Goal: Use online tool/utility: Utilize a website feature to perform a specific function

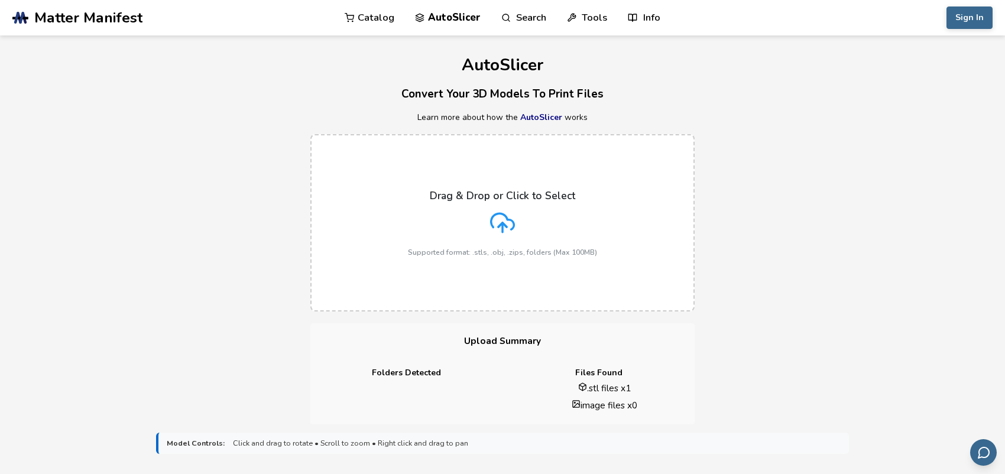
scroll to position [118, 0]
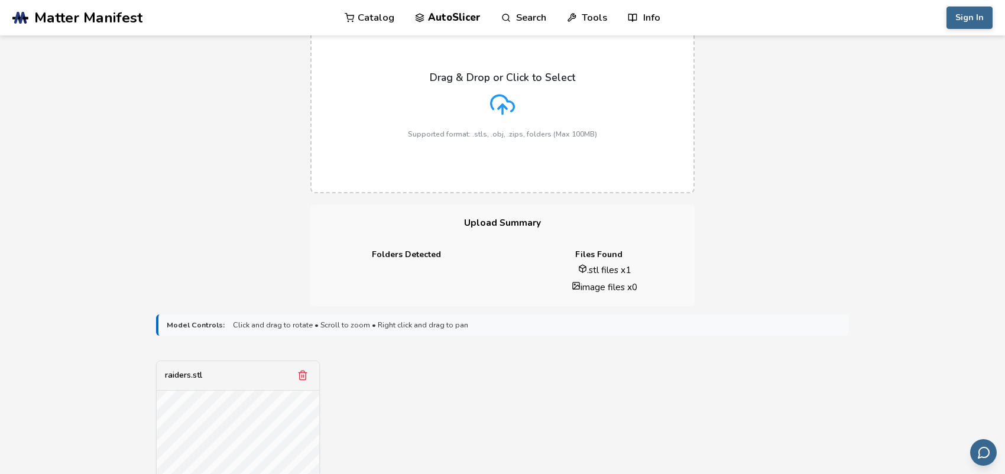
click at [476, 261] on div "Folders Detected" at bounding box center [407, 274] width 192 height 48
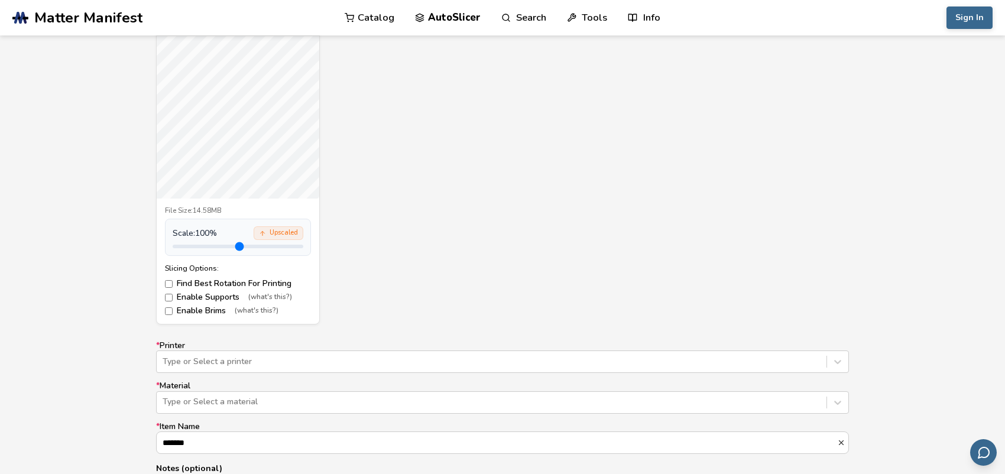
scroll to position [414, 0]
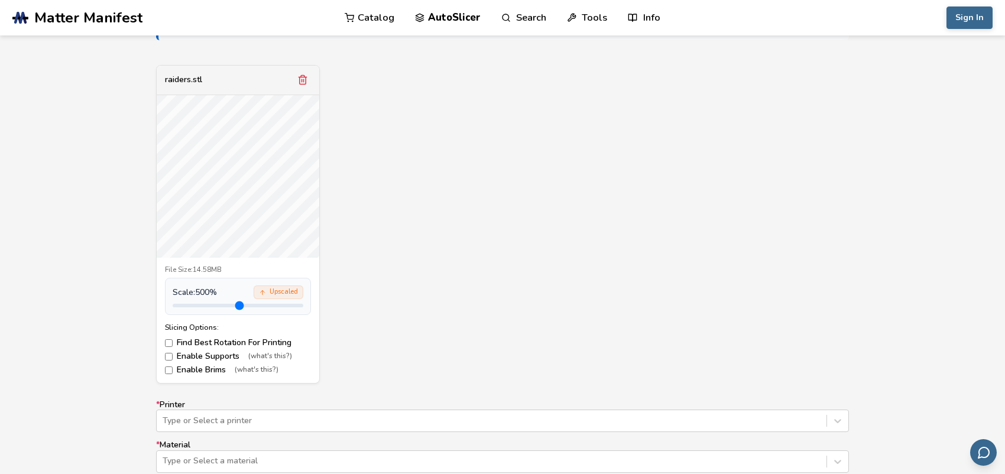
drag, startPoint x: 200, startPoint y: 307, endPoint x: 348, endPoint y: 310, distance: 147.9
type input "*"
click at [303, 308] on input "range" at bounding box center [238, 306] width 131 height 4
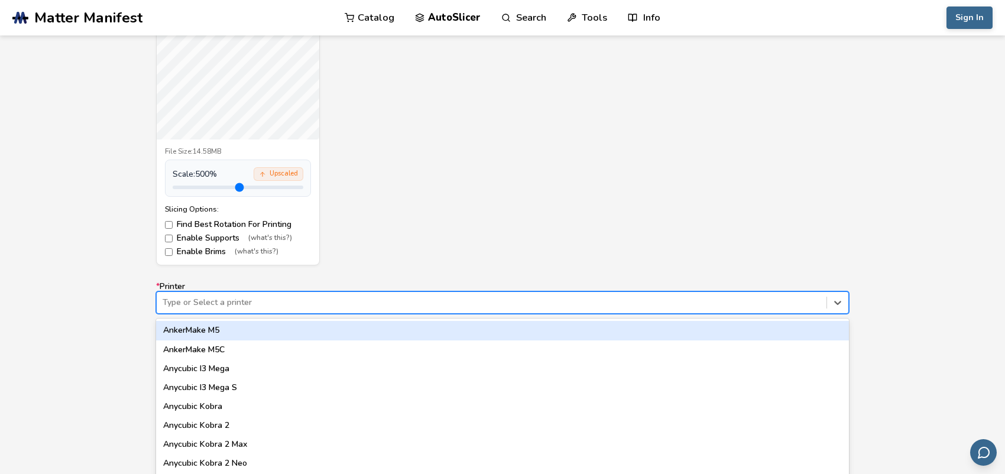
scroll to position [558, 0]
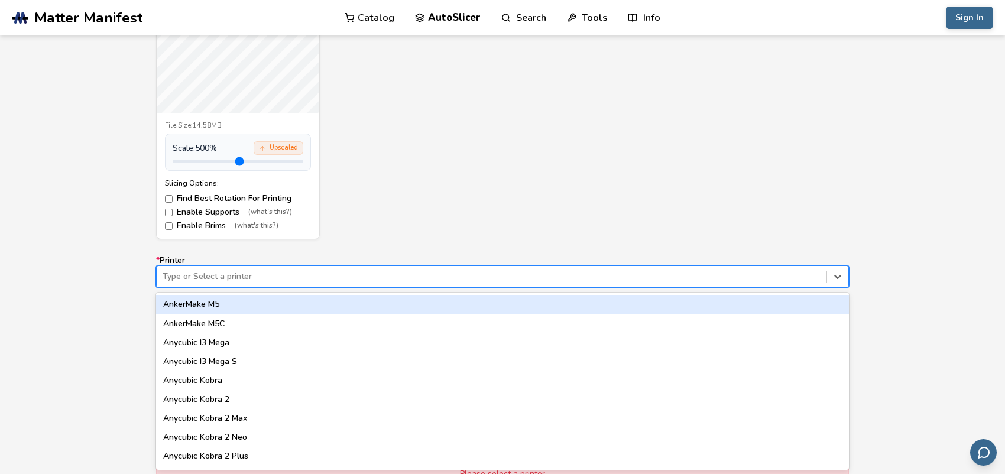
click at [315, 288] on div "64 results available. Use Up and Down to choose options, press Enter to select …" at bounding box center [502, 277] width 693 height 22
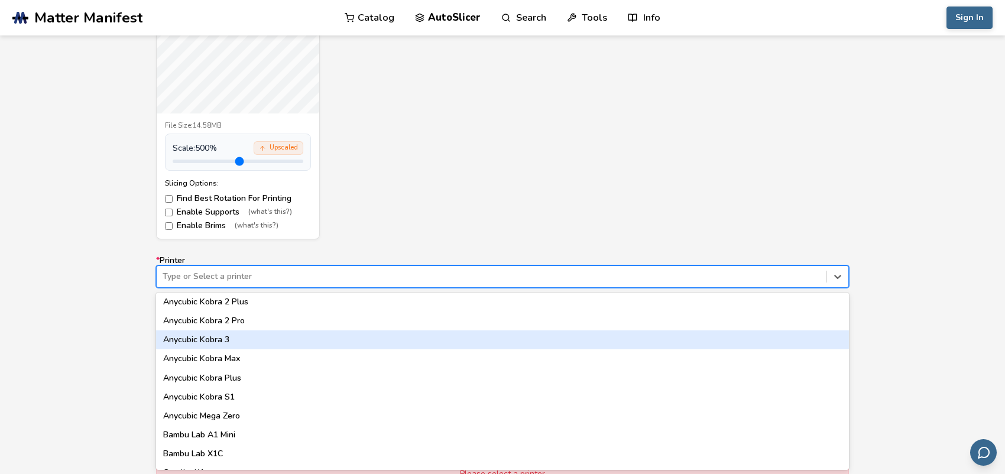
scroll to position [214, 0]
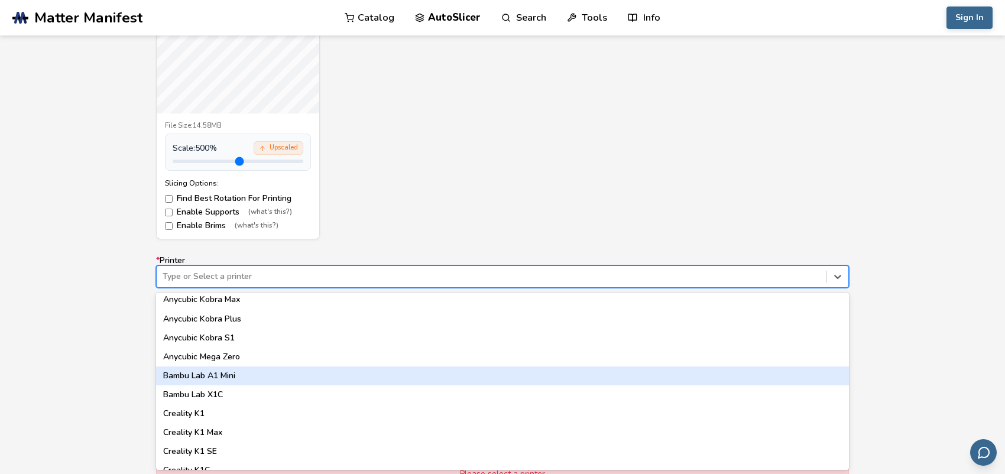
click at [231, 371] on div "Bambu Lab A1 Mini" at bounding box center [502, 376] width 693 height 19
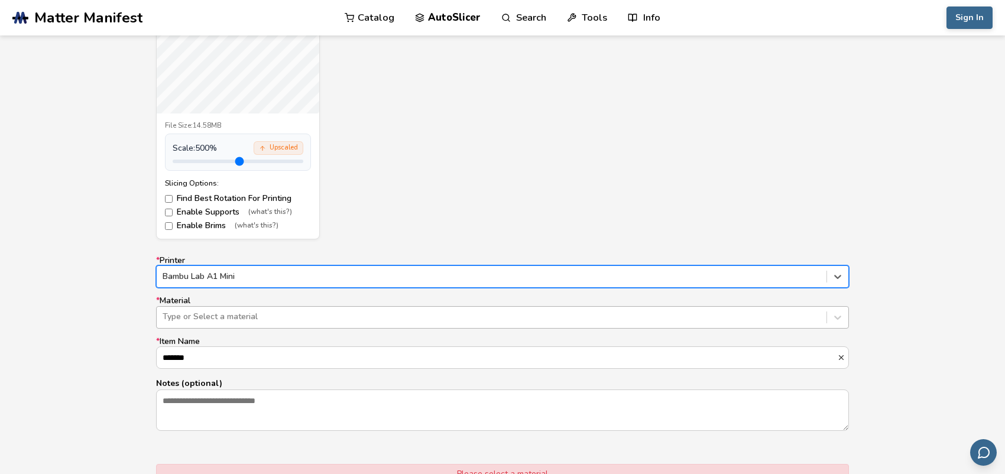
click at [269, 311] on div at bounding box center [492, 317] width 658 height 12
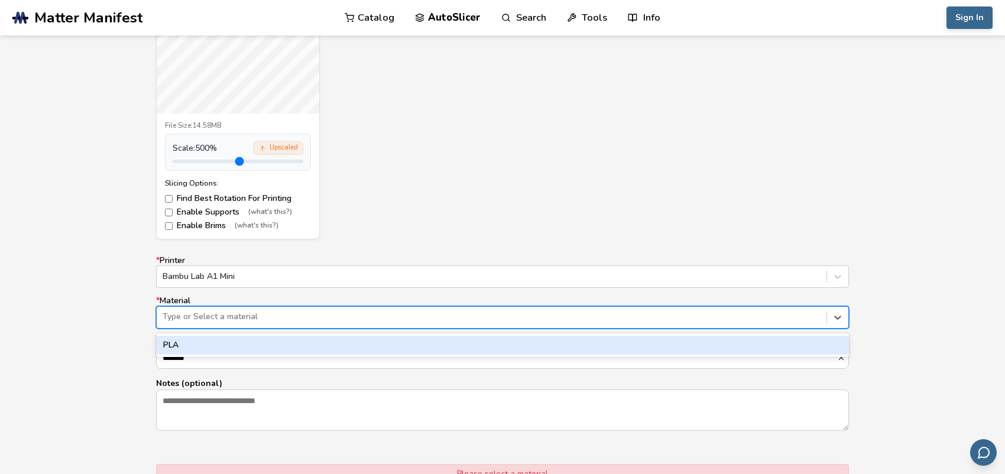
click at [258, 342] on div "PLA" at bounding box center [502, 345] width 693 height 19
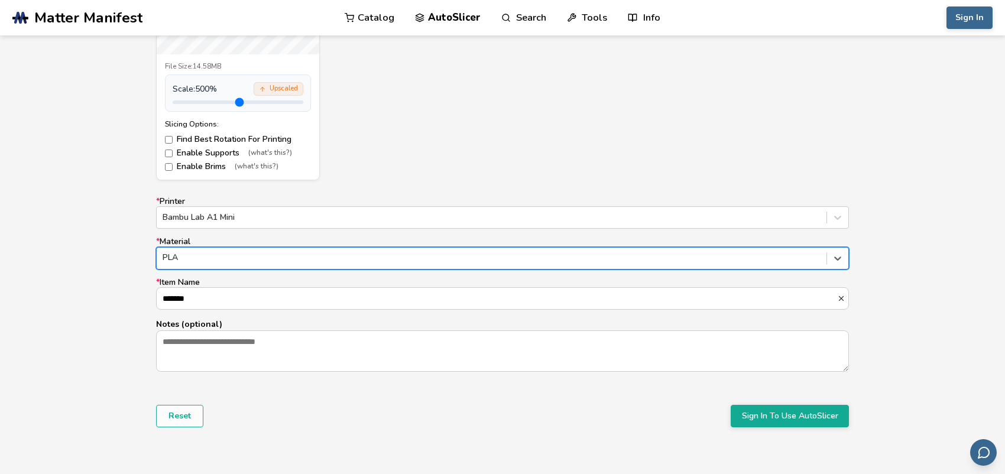
scroll to position [677, 0]
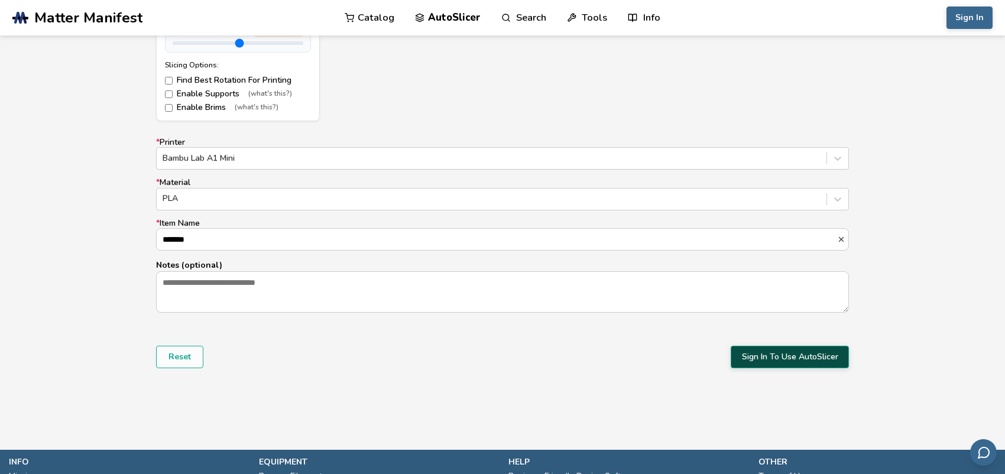
click at [762, 358] on button "Sign In To Use AutoSlicer" at bounding box center [790, 357] width 118 height 22
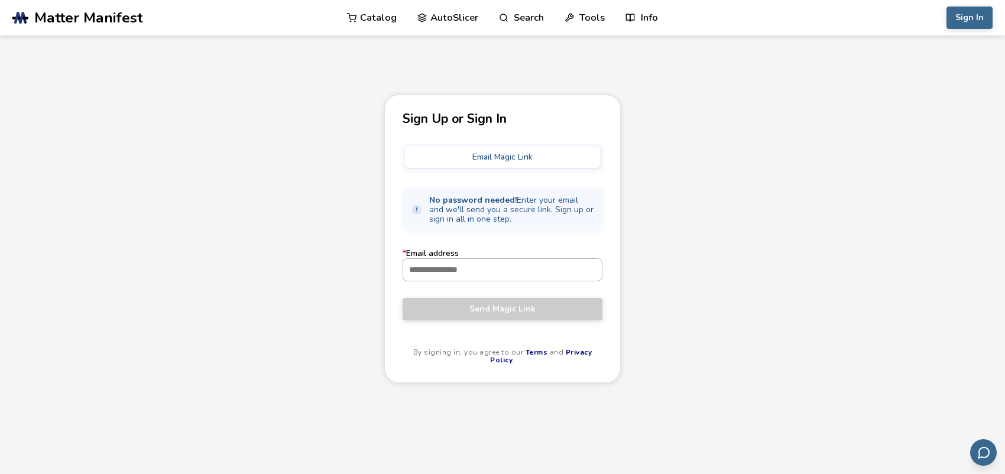
click at [465, 270] on input "* Email address" at bounding box center [502, 269] width 199 height 21
type input "**********"
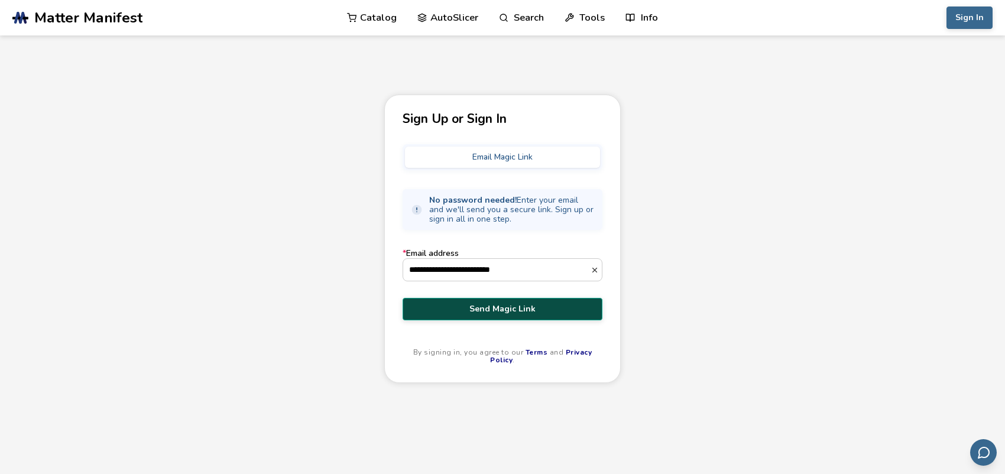
click at [465, 306] on span "Send Magic Link" at bounding box center [503, 309] width 182 height 9
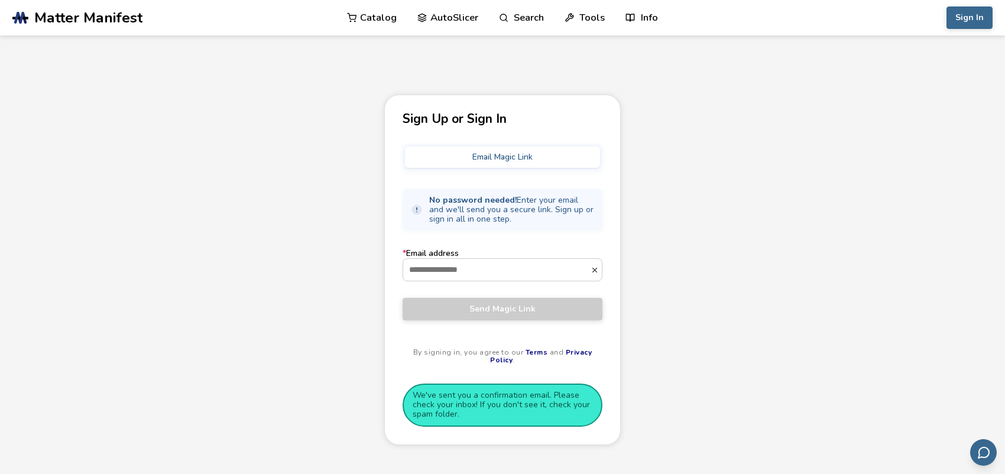
click at [481, 256] on label "* Email address" at bounding box center [503, 265] width 200 height 32
click at [481, 259] on input "* Email address" at bounding box center [496, 269] width 187 height 21
click at [474, 269] on input "* Email address" at bounding box center [496, 269] width 187 height 21
type input "**********"
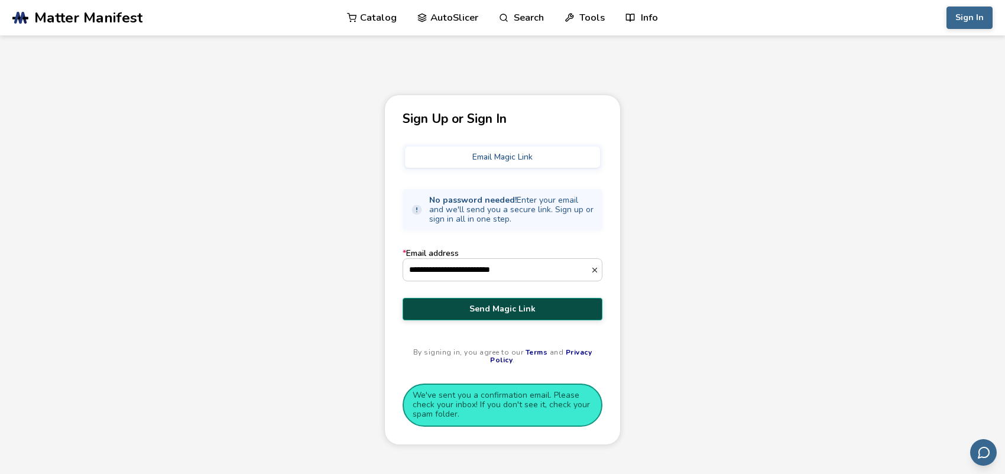
click at [512, 159] on button "Email Magic Link" at bounding box center [502, 157] width 195 height 21
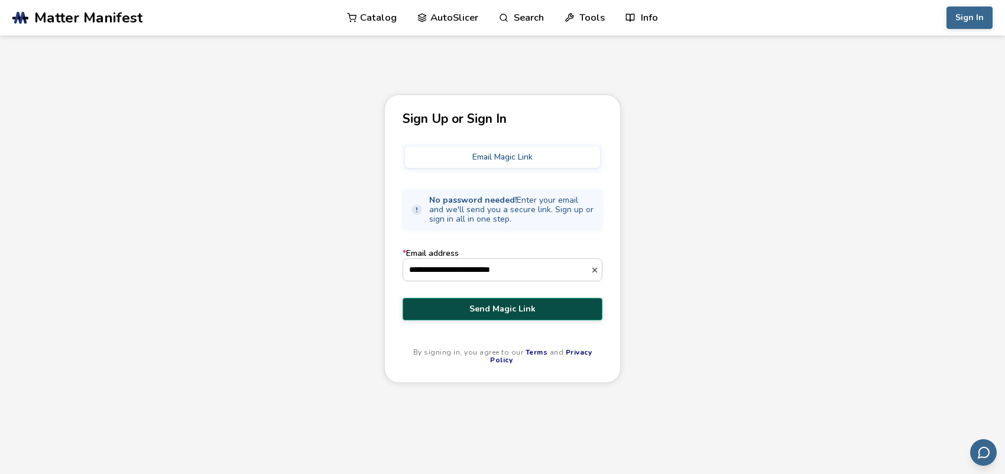
click at [520, 159] on button "Email Magic Link" at bounding box center [502, 157] width 195 height 21
click at [557, 303] on button "Send Magic Link" at bounding box center [503, 309] width 200 height 22
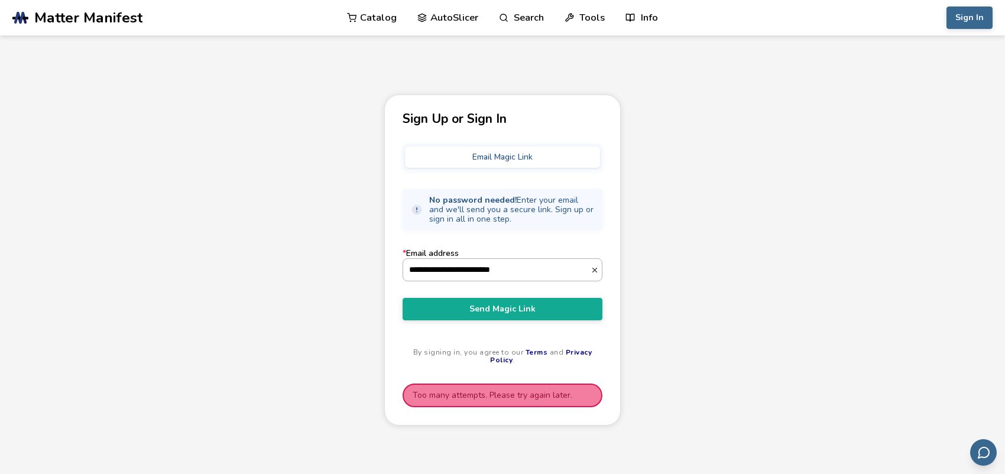
click at [547, 270] on input "**********" at bounding box center [496, 269] width 187 height 21
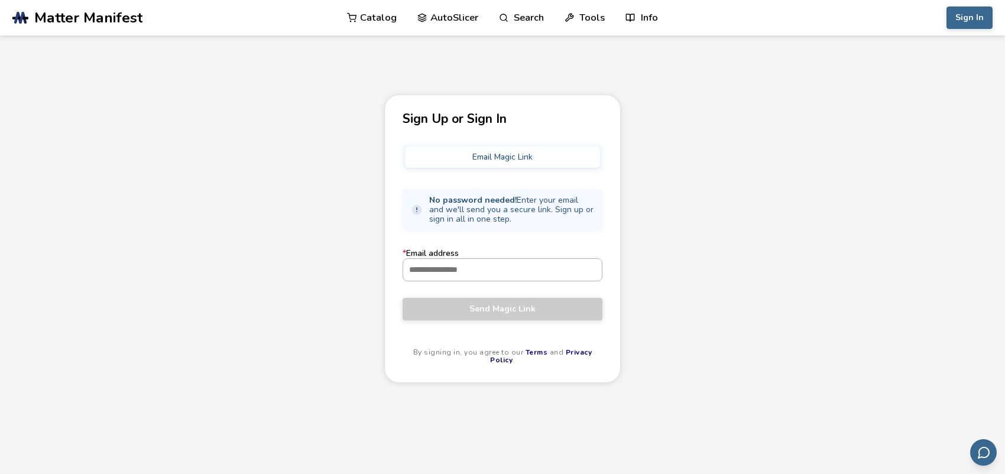
click at [531, 269] on input "* Email address" at bounding box center [502, 269] width 199 height 21
type input "**********"
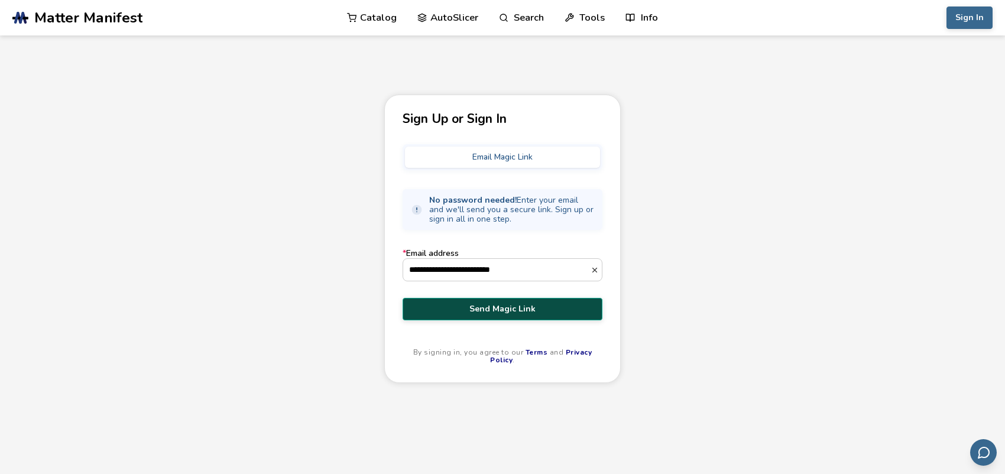
click at [516, 307] on span "Send Magic Link" at bounding box center [503, 309] width 182 height 9
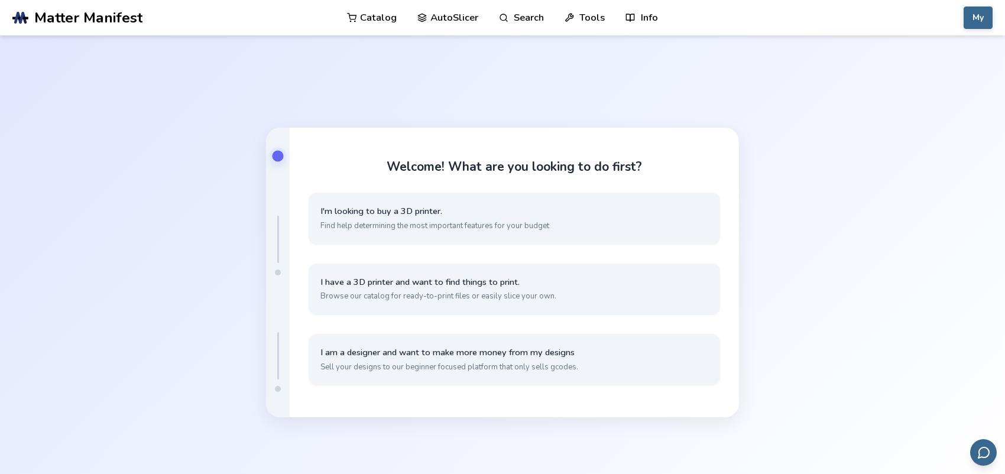
click at [848, 255] on div "Welcome! What are you looking to do first? I'm looking to buy a 3D printer. Fin…" at bounding box center [502, 272] width 1005 height 474
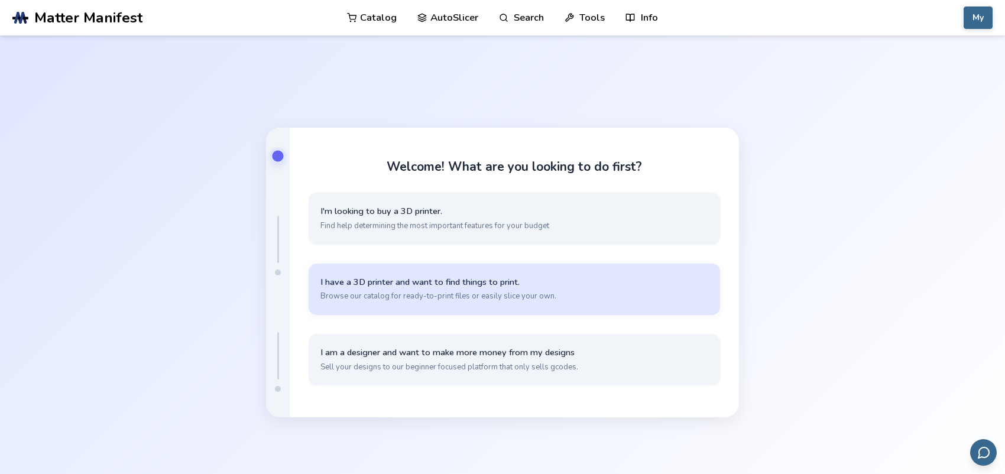
click at [520, 297] on span "Browse our catalog for ready-to-print files or easily slice your own." at bounding box center [515, 296] width 388 height 11
click at [525, 288] on button "I have my own models that I want to slice Simple, quick slicing with cloud stor…" at bounding box center [515, 289] width 412 height 51
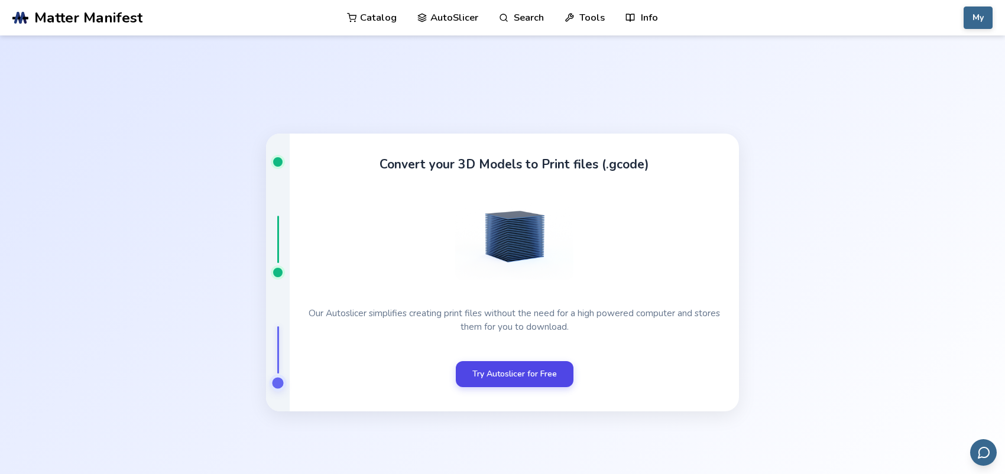
click at [537, 377] on link "Try Autoslicer for Free" at bounding box center [515, 374] width 118 height 26
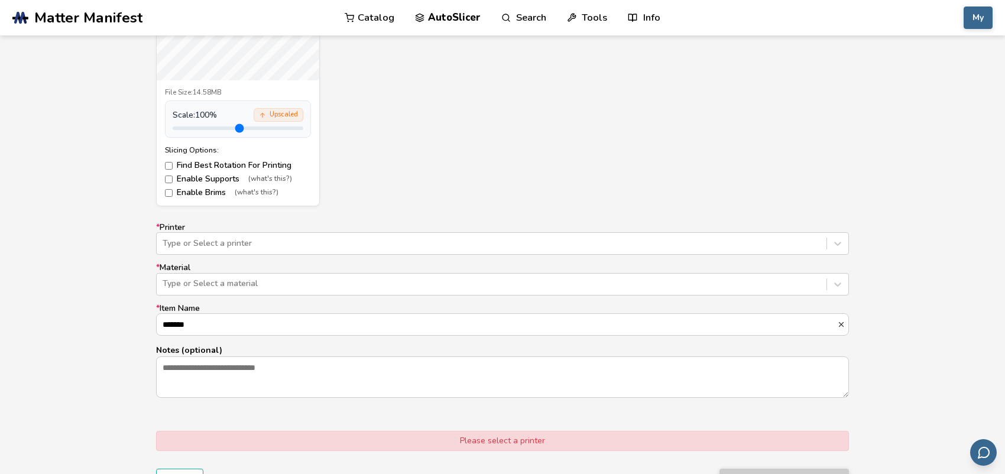
scroll to position [651, 0]
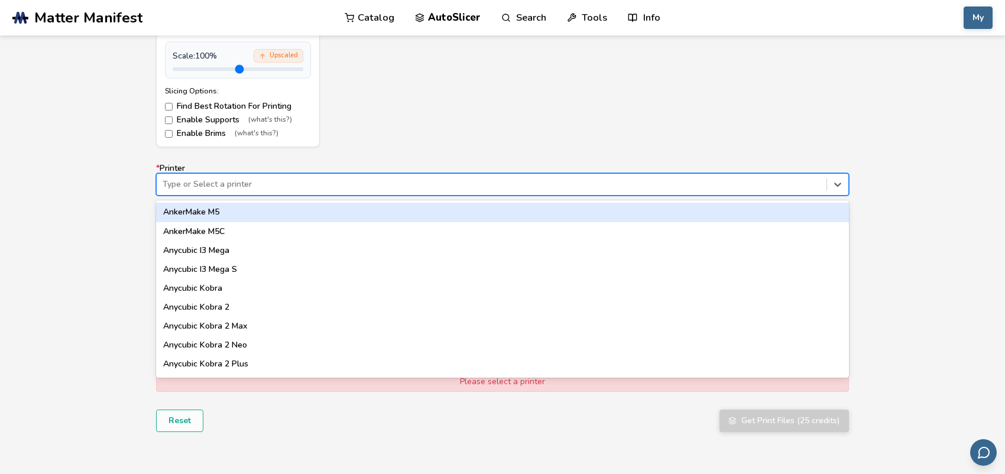
click at [284, 187] on div at bounding box center [492, 185] width 658 height 12
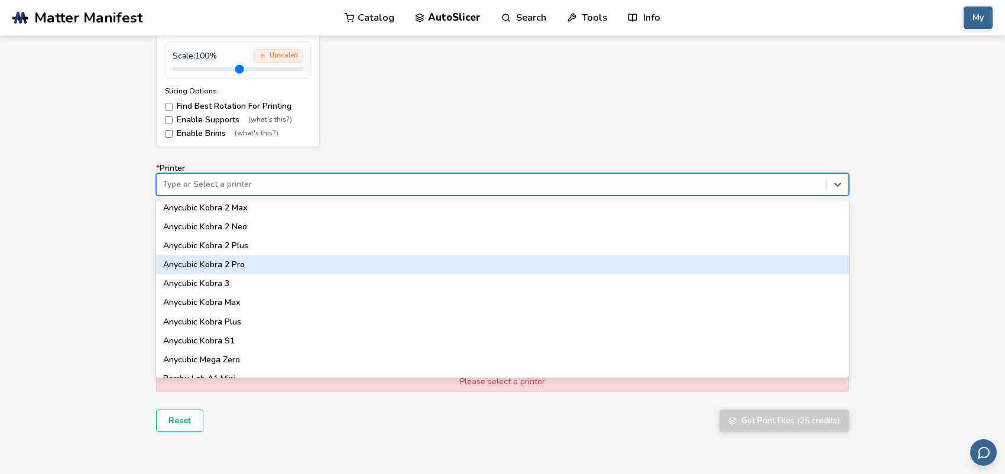
scroll to position [177, 0]
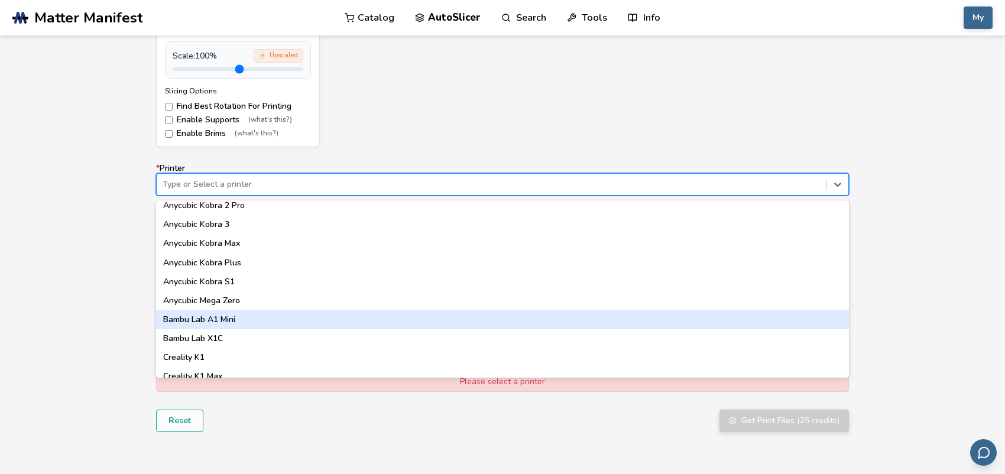
click at [224, 326] on div "Bambu Lab A1 Mini" at bounding box center [502, 320] width 693 height 19
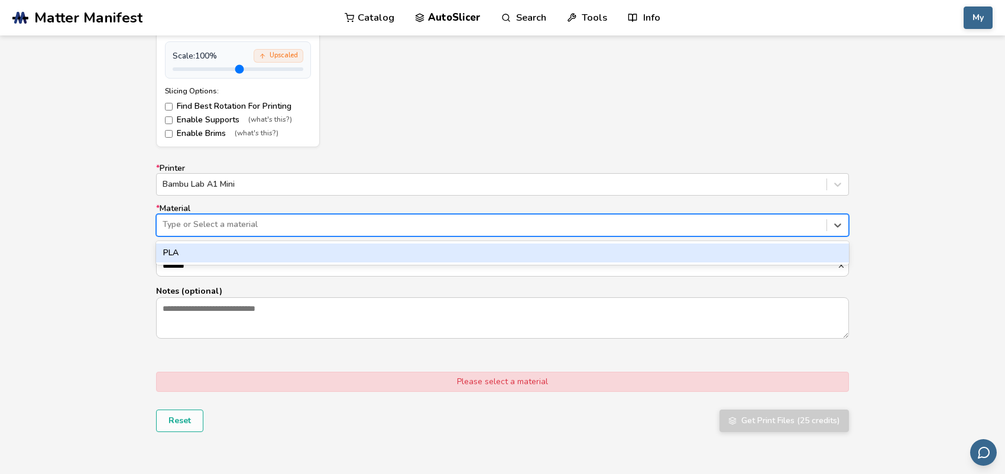
click at [236, 224] on div at bounding box center [492, 225] width 658 height 12
click at [241, 245] on div "PLA" at bounding box center [502, 253] width 693 height 19
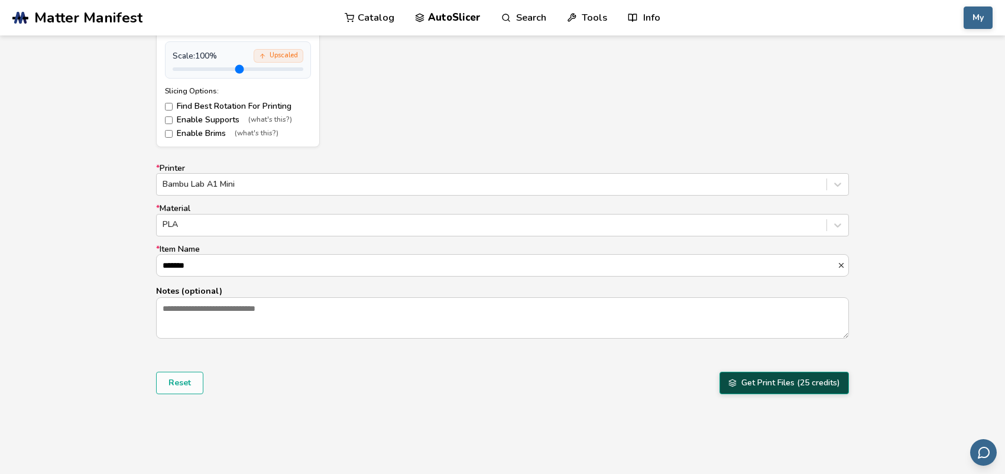
click at [749, 381] on button "Get Print Files (25 credits)" at bounding box center [785, 383] width 130 height 22
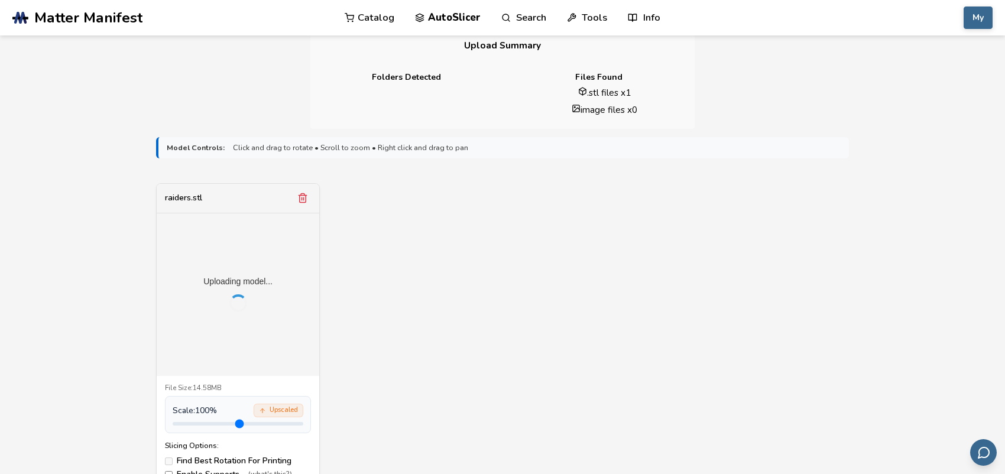
scroll to position [532, 0]
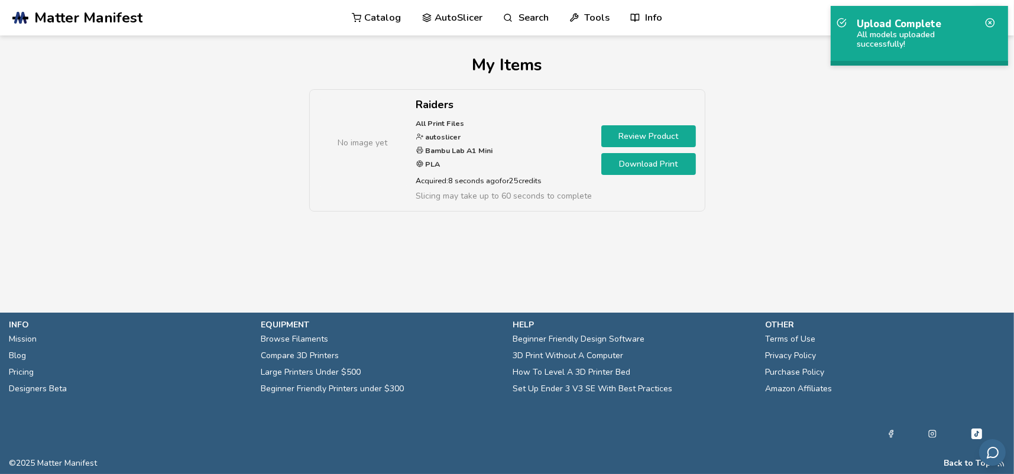
drag, startPoint x: 361, startPoint y: 127, endPoint x: 392, endPoint y: 127, distance: 30.8
click at [363, 127] on div "No image yet" at bounding box center [363, 143] width 89 height 89
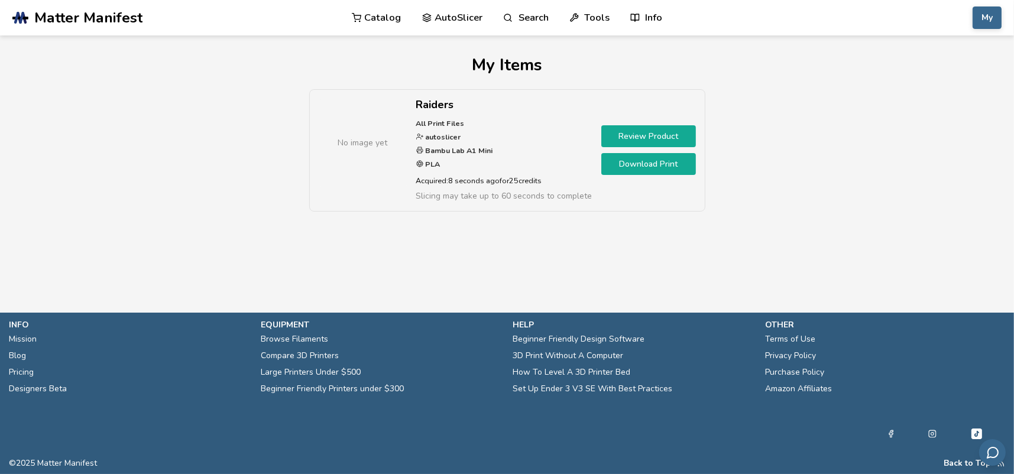
click at [648, 138] on link "Review Product" at bounding box center [648, 136] width 95 height 22
